Goal: Find contact information: Find contact information

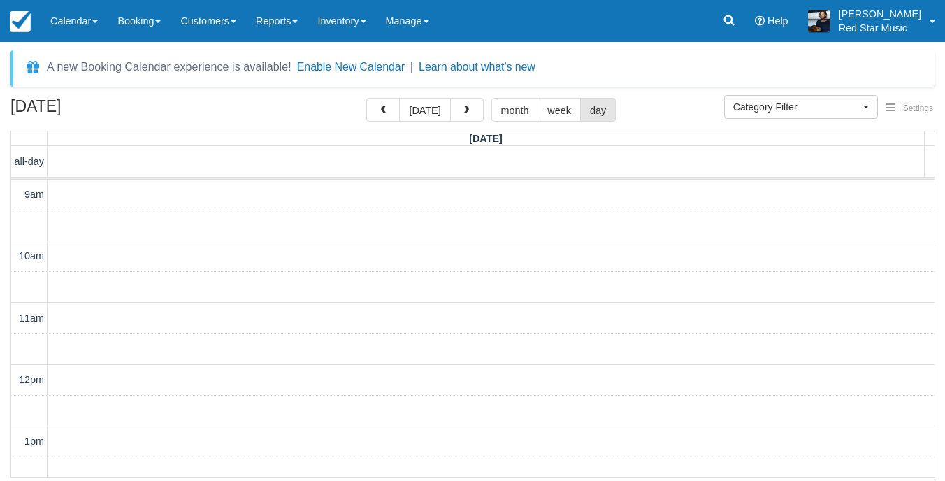
select select
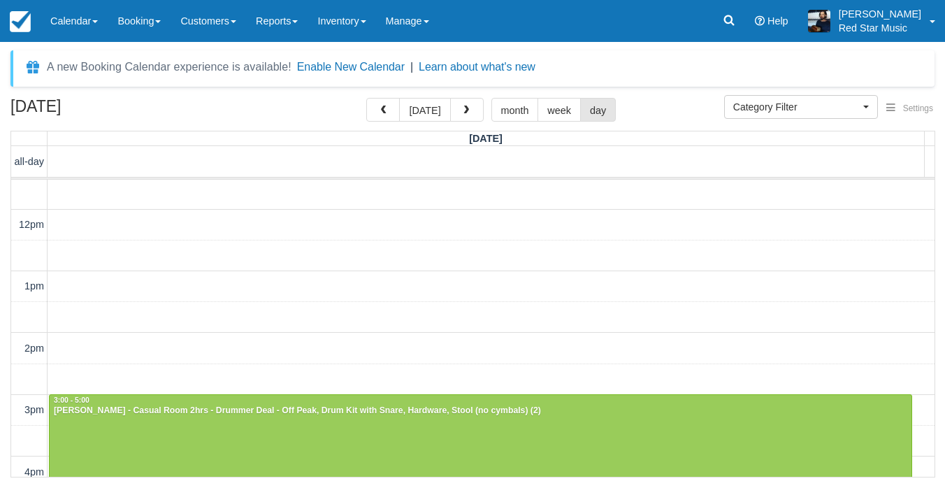
scroll to position [225, 0]
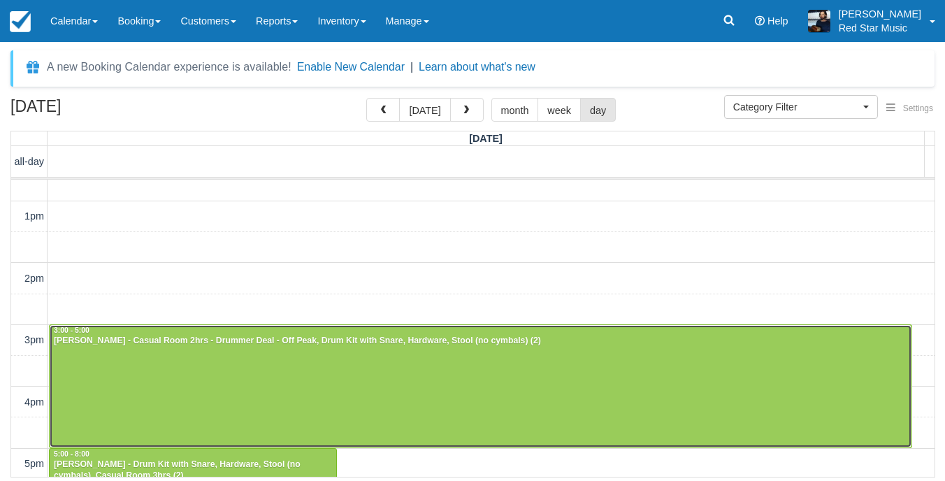
click at [303, 377] on div at bounding box center [481, 386] width 862 height 122
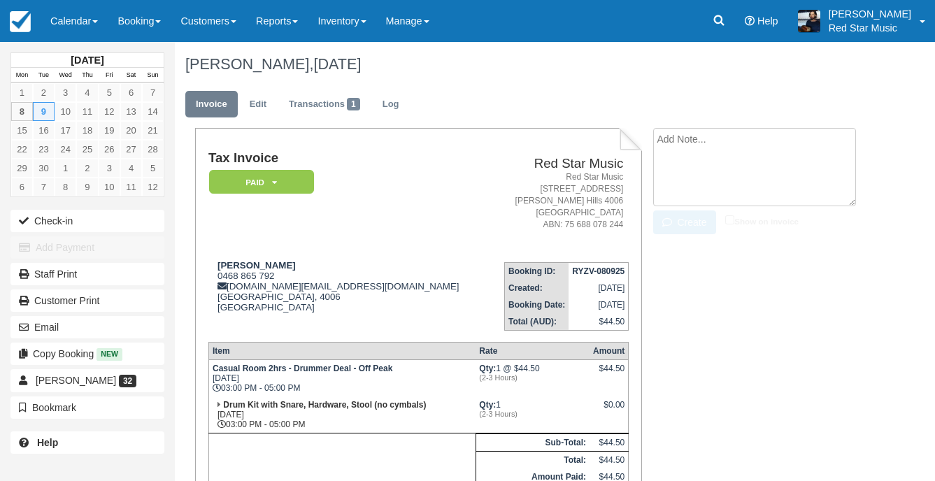
click at [694, 145] on textarea at bounding box center [754, 167] width 203 height 78
type textarea "4"
click at [668, 217] on icon "button" at bounding box center [669, 222] width 15 height 10
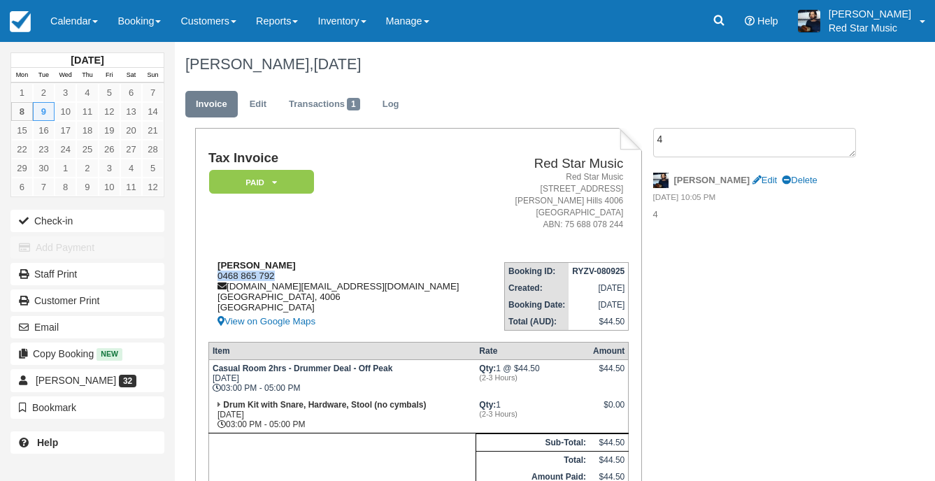
drag, startPoint x: 279, startPoint y: 275, endPoint x: 213, endPoint y: 272, distance: 65.8
click at [213, 272] on div "Andrew Kovacs 0468 865 792 andrewkovacs.design@gmail.com Queensland, 4006 Austr…" at bounding box center [348, 295] width 281 height 70
copy div "0468 865 792"
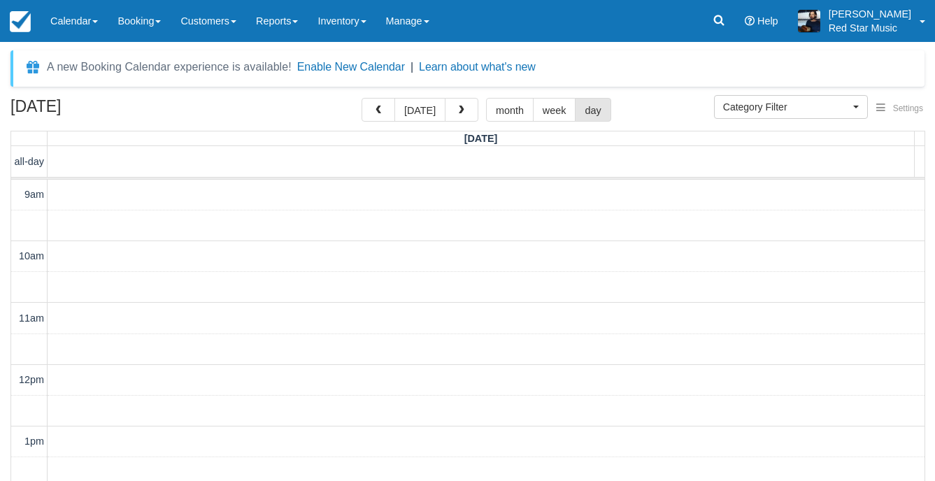
select select
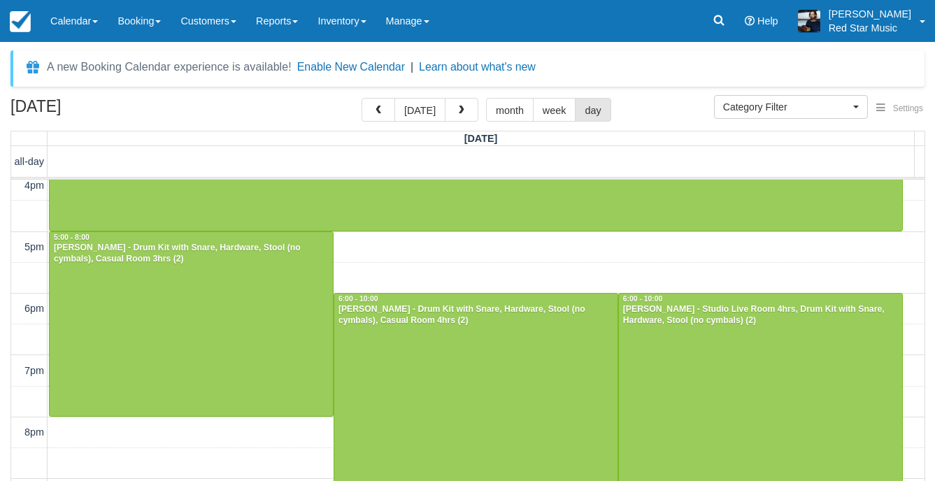
scroll to position [460, 0]
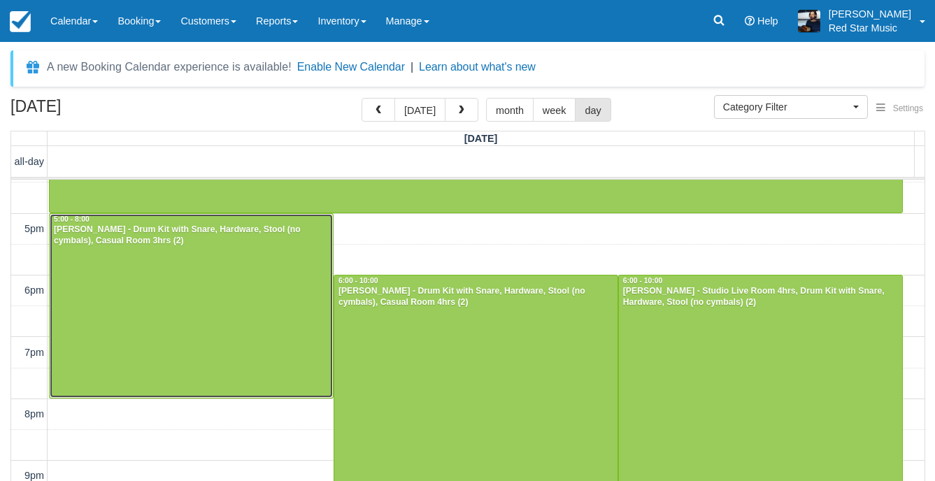
click at [243, 268] on div at bounding box center [191, 306] width 283 height 184
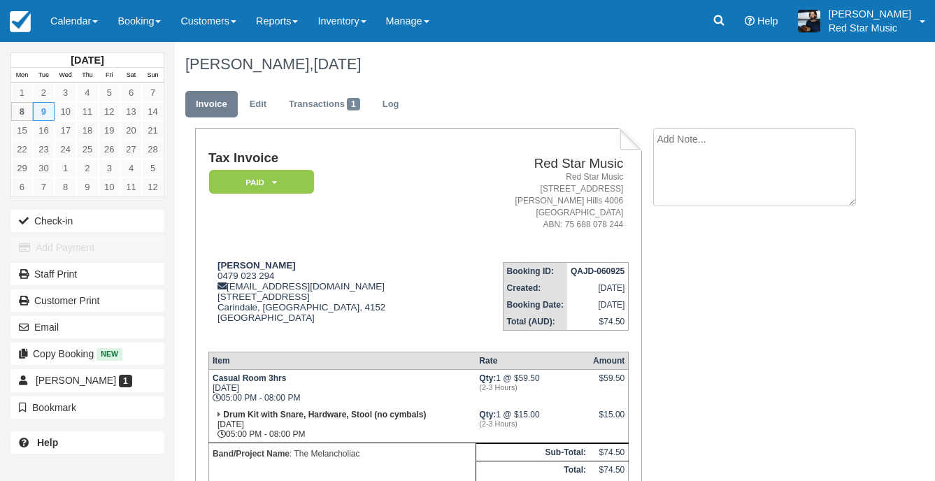
click at [814, 141] on textarea at bounding box center [754, 167] width 203 height 78
type textarea "3"
click at [700, 221] on button "Create" at bounding box center [684, 222] width 63 height 24
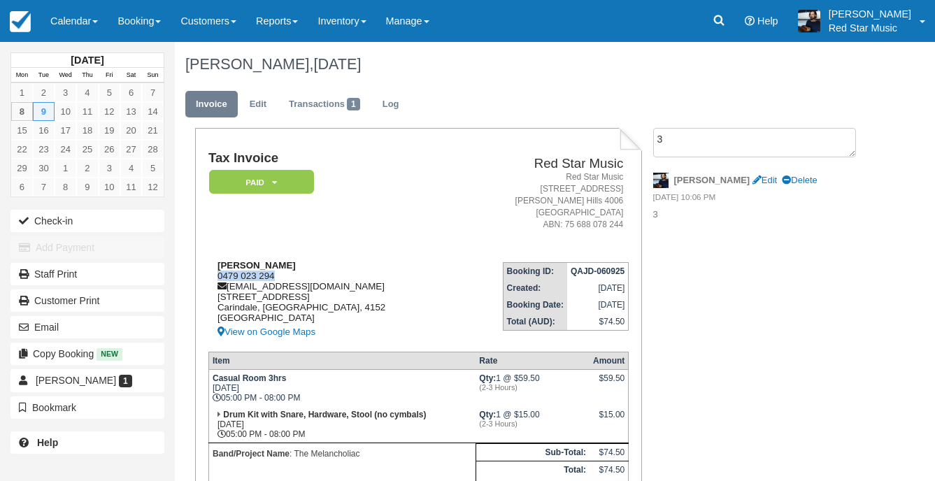
drag, startPoint x: 274, startPoint y: 273, endPoint x: 215, endPoint y: 275, distance: 58.8
click at [215, 275] on div "Matthew Dark 0479 023 294 matt.dark24@gmail.com 75 bedivere street Carindale, Q…" at bounding box center [330, 300] width 245 height 80
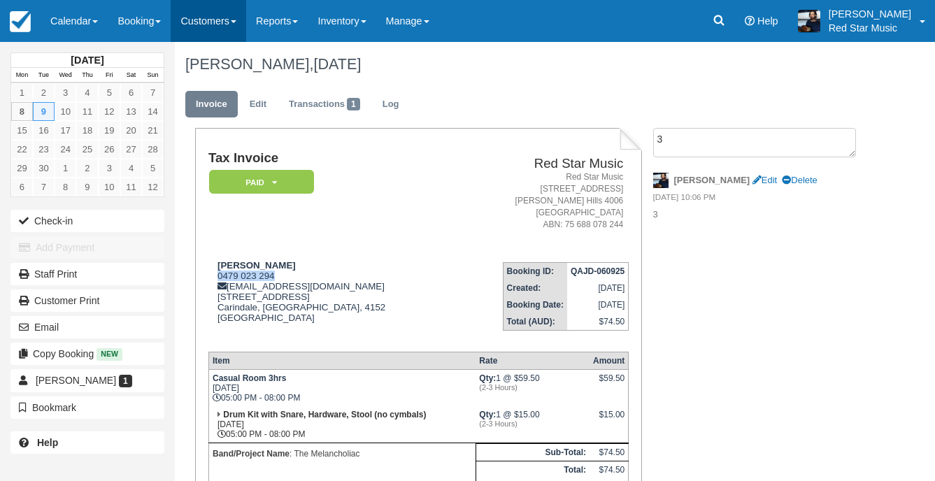
copy div "0479 023 294"
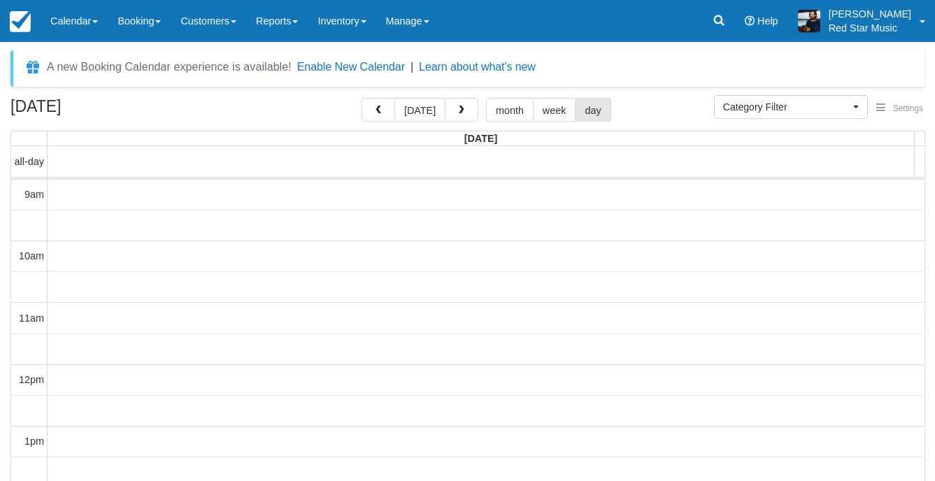
select select
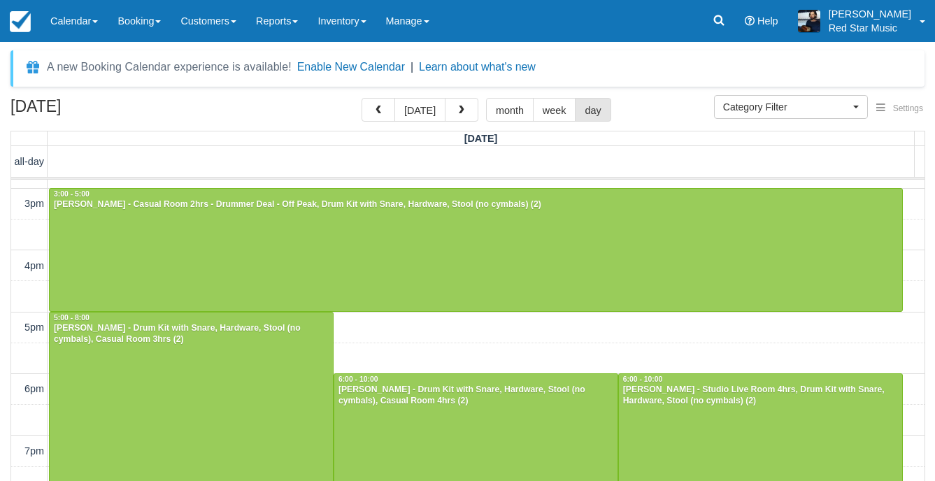
scroll to position [431, 0]
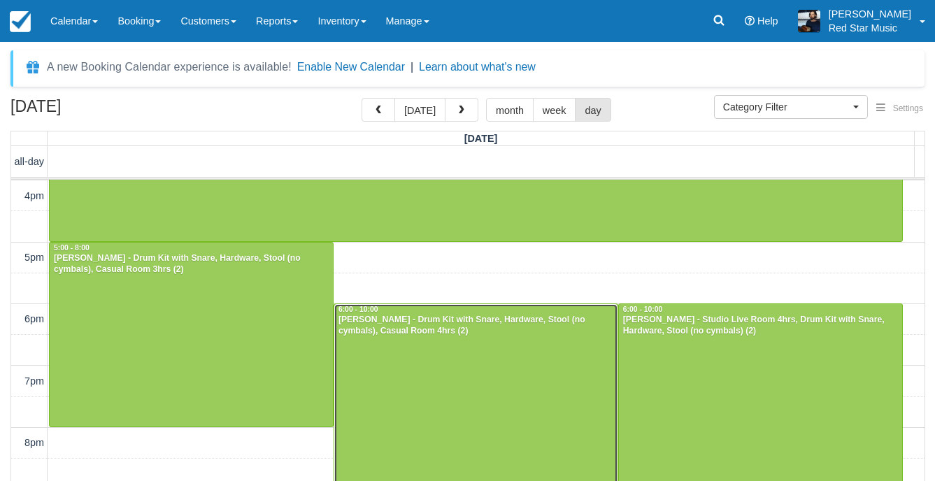
click at [456, 346] on div at bounding box center [475, 426] width 283 height 245
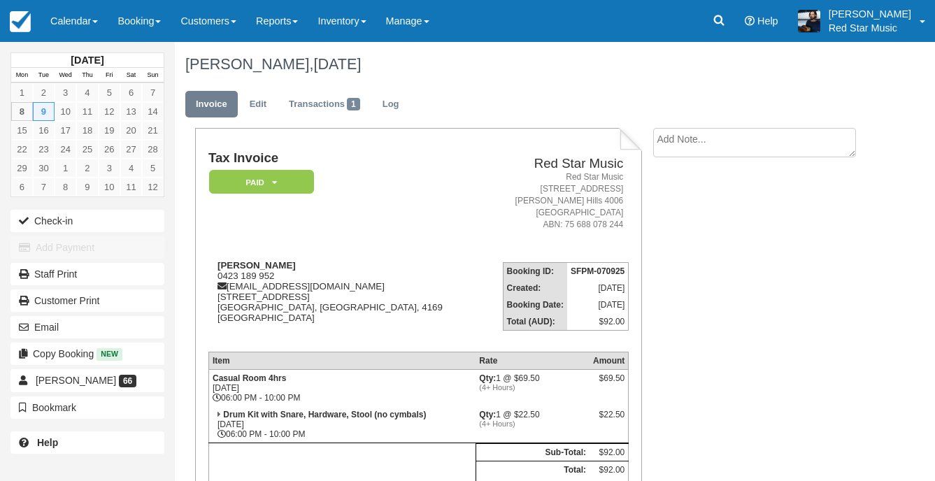
click at [693, 153] on textarea at bounding box center [754, 142] width 203 height 29
type textarea "4"
click at [684, 224] on button "Create" at bounding box center [684, 222] width 63 height 24
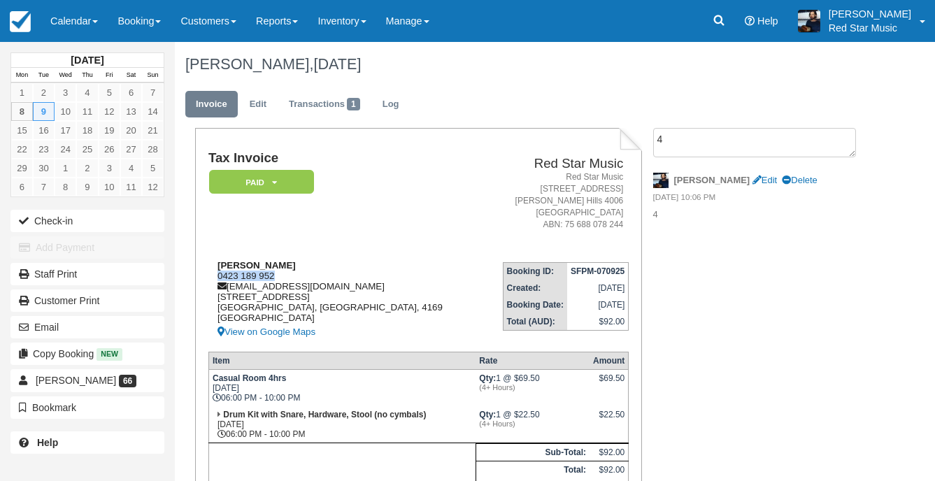
drag, startPoint x: 278, startPoint y: 274, endPoint x: 210, endPoint y: 274, distance: 67.8
click at [210, 274] on div "[PERSON_NAME] 0423 189 952 [EMAIL_ADDRESS][DOMAIN_NAME] [STREET_ADDRESS] View o…" at bounding box center [344, 300] width 273 height 80
copy div "0423 189 952"
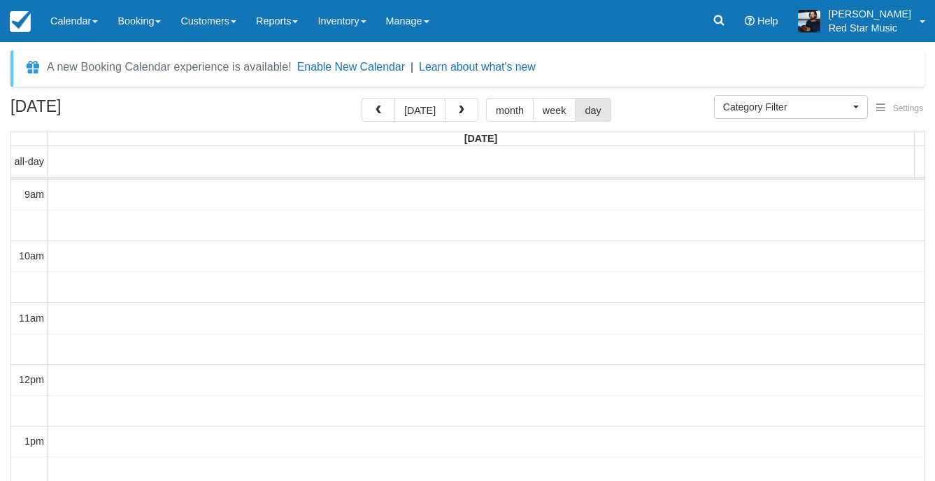
select select
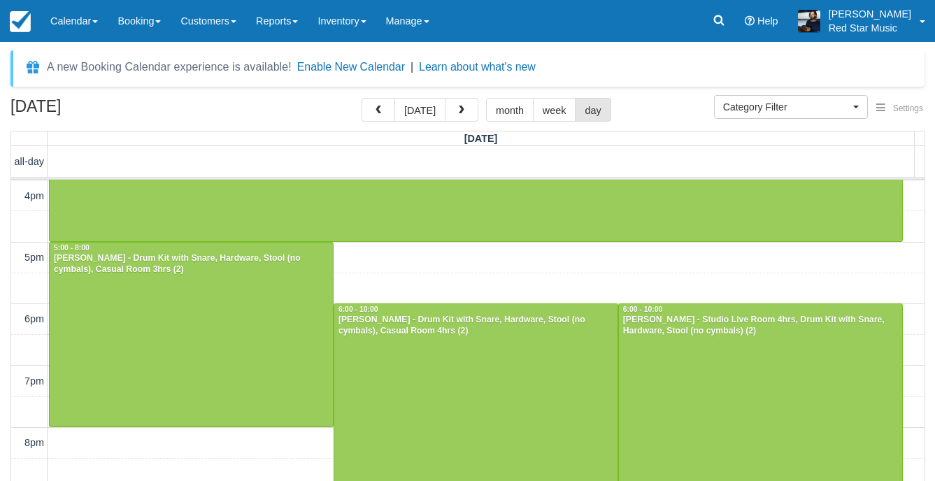
scroll to position [460, 0]
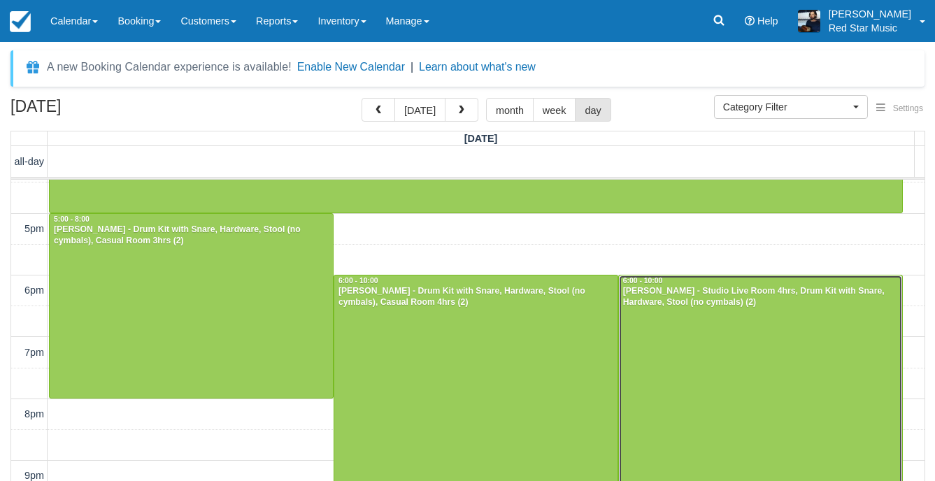
click at [731, 361] on div at bounding box center [760, 397] width 283 height 245
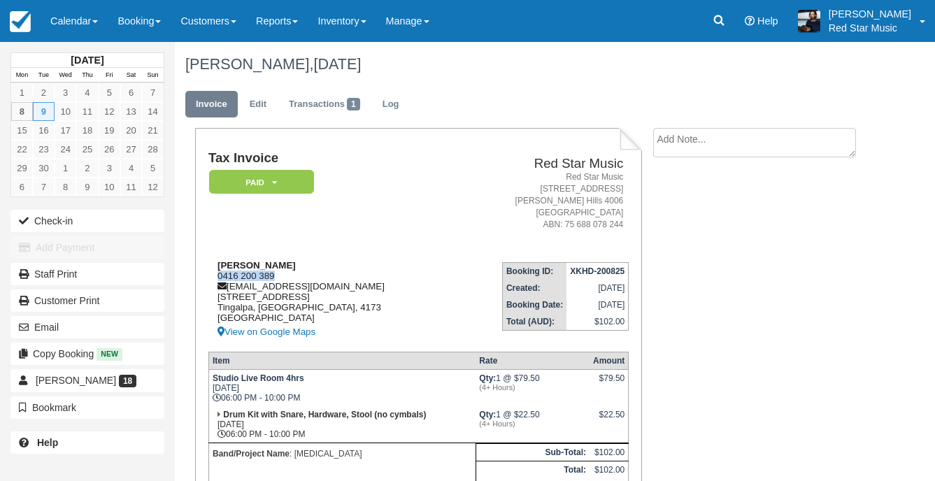
drag, startPoint x: 274, startPoint y: 271, endPoint x: 219, endPoint y: 275, distance: 55.3
click at [219, 275] on div "[PERSON_NAME] 0416 200 389 [EMAIL_ADDRESS][DOMAIN_NAME] [STREET_ADDRESS] View o…" at bounding box center [330, 300] width 245 height 80
copy div "0416 200 389"
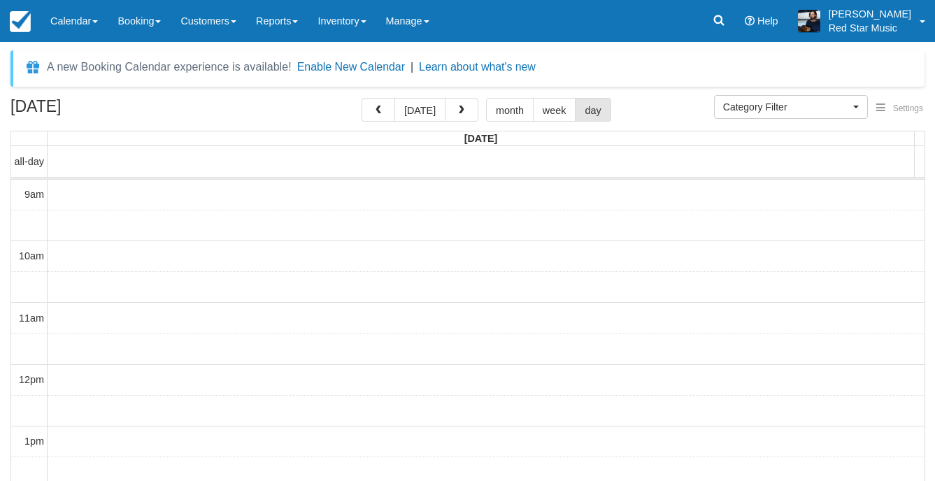
select select
